Goal: Task Accomplishment & Management: Use online tool/utility

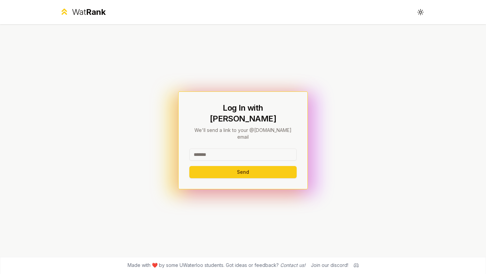
click at [241, 149] on input at bounding box center [243, 155] width 107 height 12
click at [251, 166] on button "Send" at bounding box center [243, 172] width 107 height 12
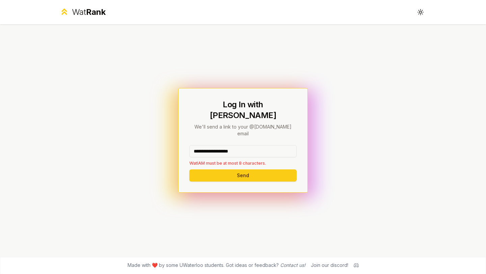
drag, startPoint x: 260, startPoint y: 141, endPoint x: 214, endPoint y: 142, distance: 46.3
click at [214, 145] on input "**********" at bounding box center [243, 151] width 107 height 12
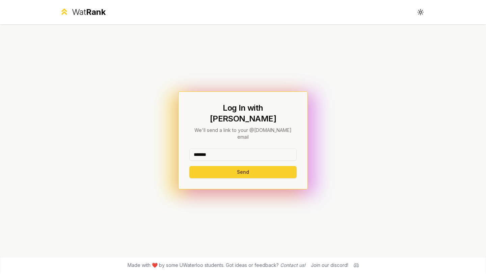
type input "*******"
click at [202, 166] on button "Send" at bounding box center [243, 172] width 107 height 12
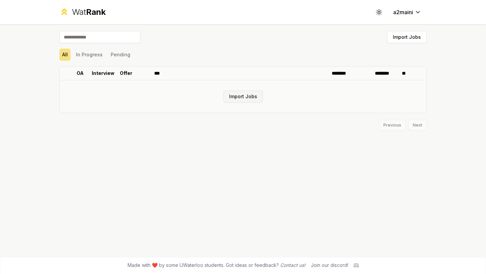
click at [242, 97] on button "Import Jobs" at bounding box center [244, 97] width 40 height 12
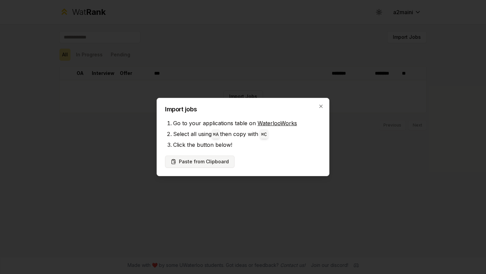
click at [218, 161] on button "Paste from Clipboard" at bounding box center [200, 162] width 70 height 12
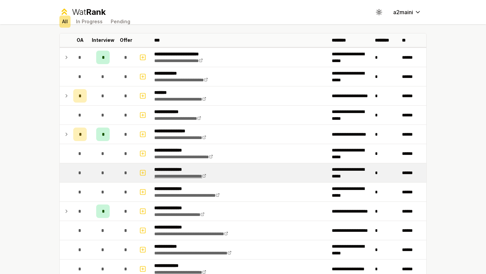
scroll to position [35, 0]
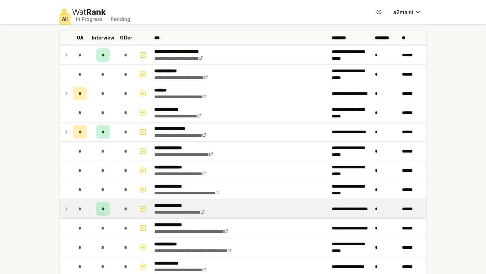
click at [71, 208] on td "*" at bounding box center [80, 209] width 19 height 19
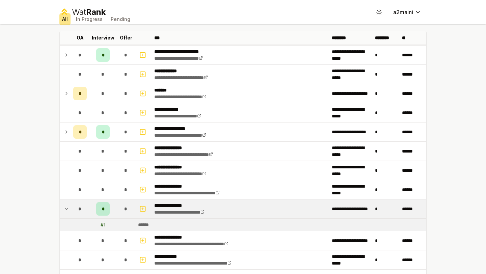
click at [67, 208] on icon at bounding box center [66, 209] width 5 height 8
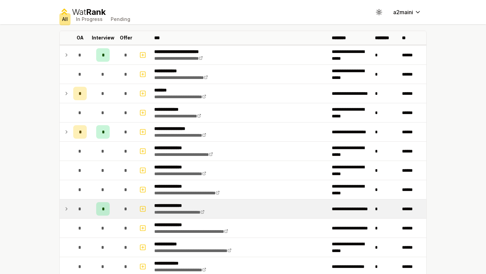
click at [67, 208] on icon at bounding box center [66, 209] width 5 height 8
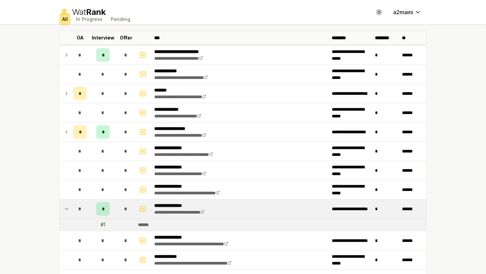
click at [69, 207] on icon at bounding box center [66, 209] width 5 height 8
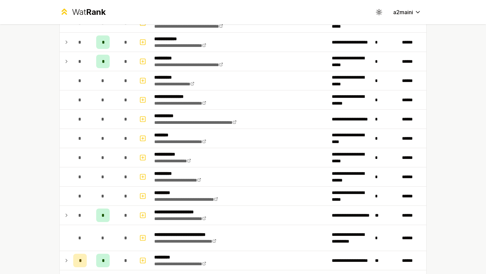
scroll to position [635, 0]
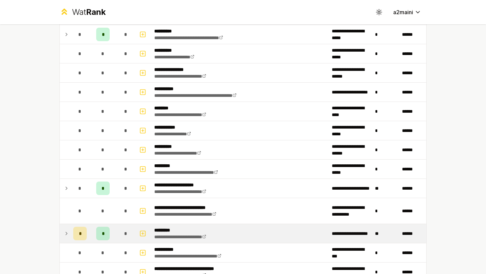
click at [70, 230] on td at bounding box center [65, 233] width 11 height 19
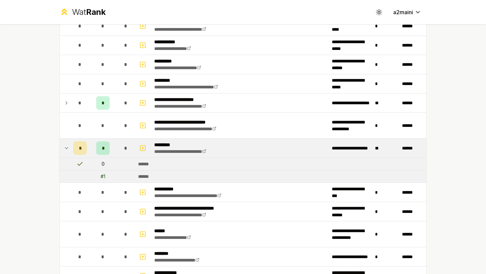
scroll to position [731, 0]
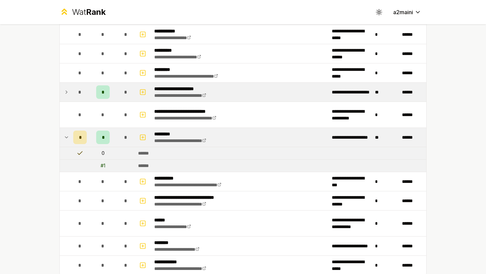
click at [68, 89] on icon at bounding box center [66, 92] width 5 height 8
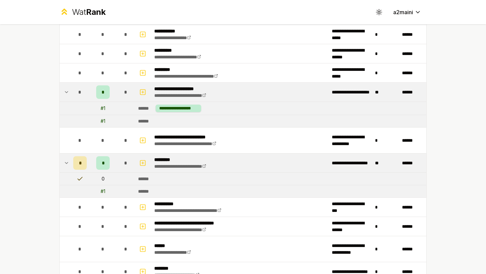
click at [68, 89] on icon at bounding box center [66, 92] width 5 height 8
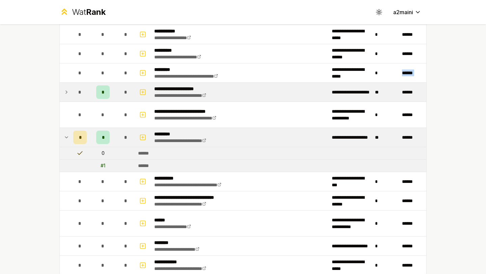
click at [68, 89] on icon at bounding box center [66, 92] width 5 height 8
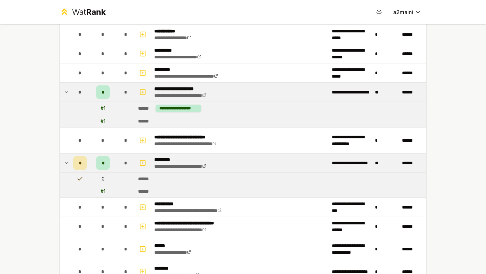
click at [210, 110] on td "**********" at bounding box center [280, 108] width 291 height 13
click at [64, 89] on icon at bounding box center [66, 92] width 5 height 8
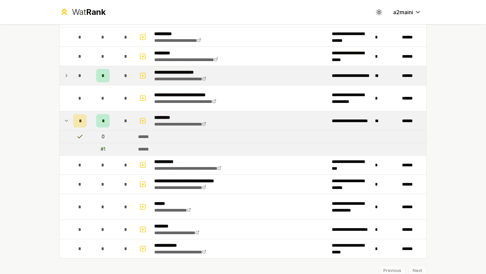
scroll to position [747, 0]
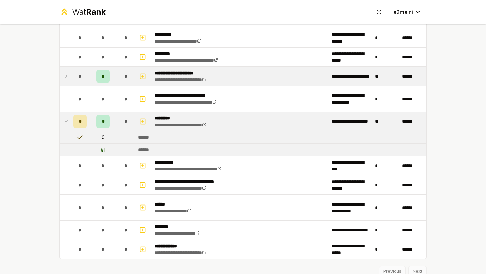
click at [67, 124] on icon at bounding box center [66, 122] width 5 height 8
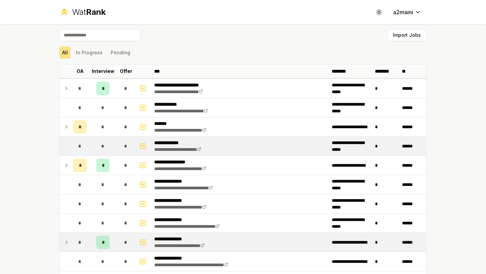
scroll to position [0, 0]
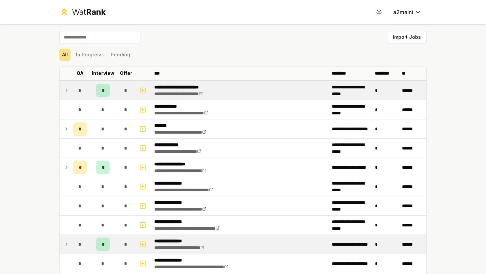
click at [77, 87] on div "*" at bounding box center [80, 91] width 14 height 14
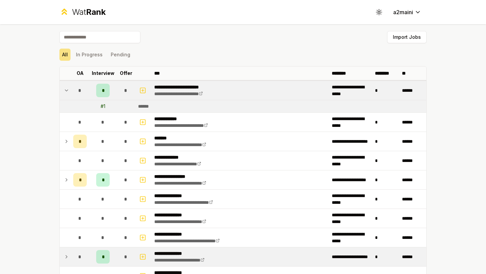
click at [91, 90] on td "*" at bounding box center [103, 90] width 27 height 19
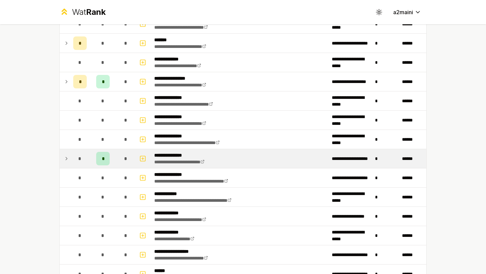
scroll to position [133, 0]
